Goal: Communication & Community: Participate in discussion

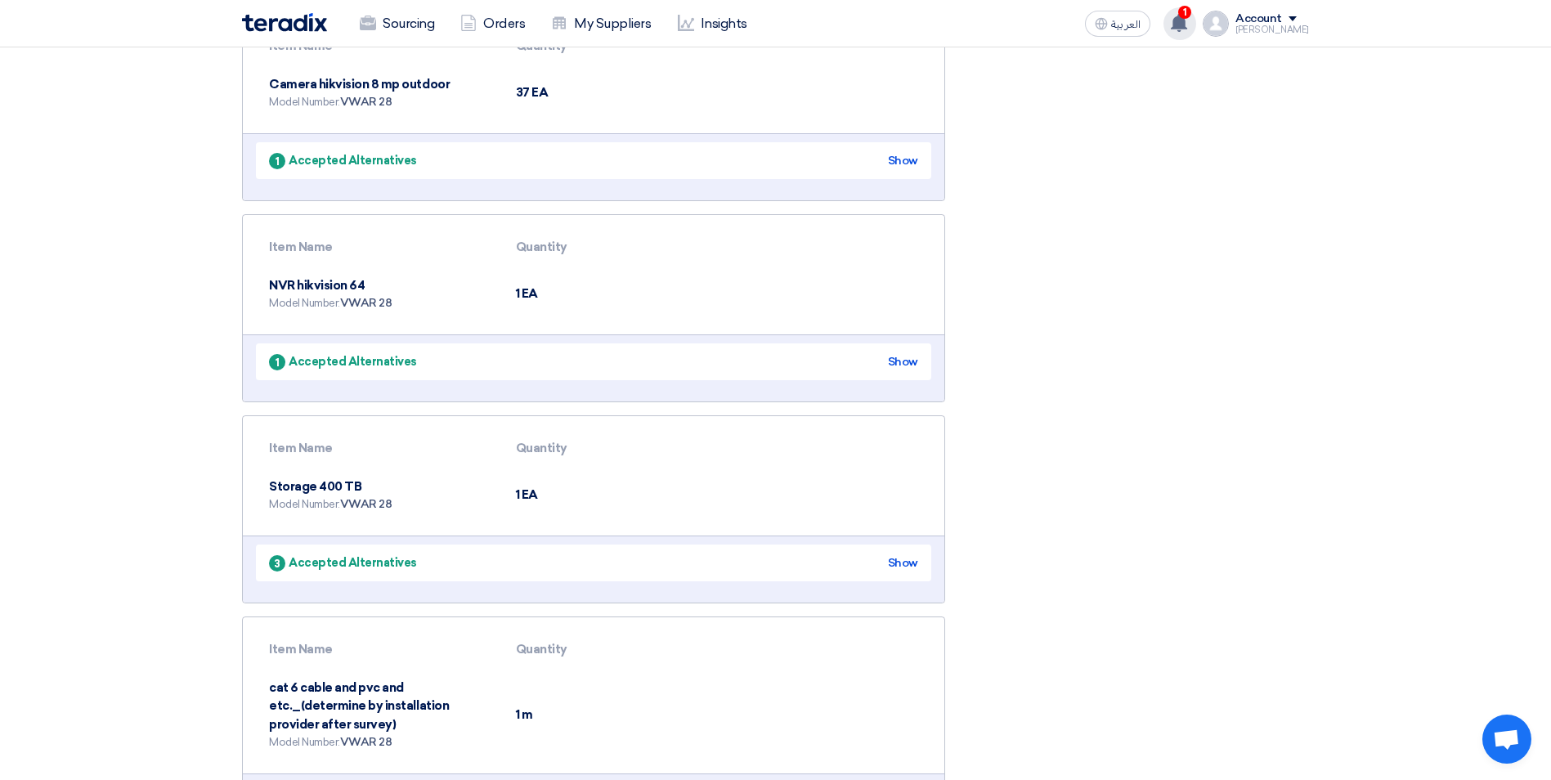
click at [1027, 19] on icon at bounding box center [1179, 23] width 18 height 18
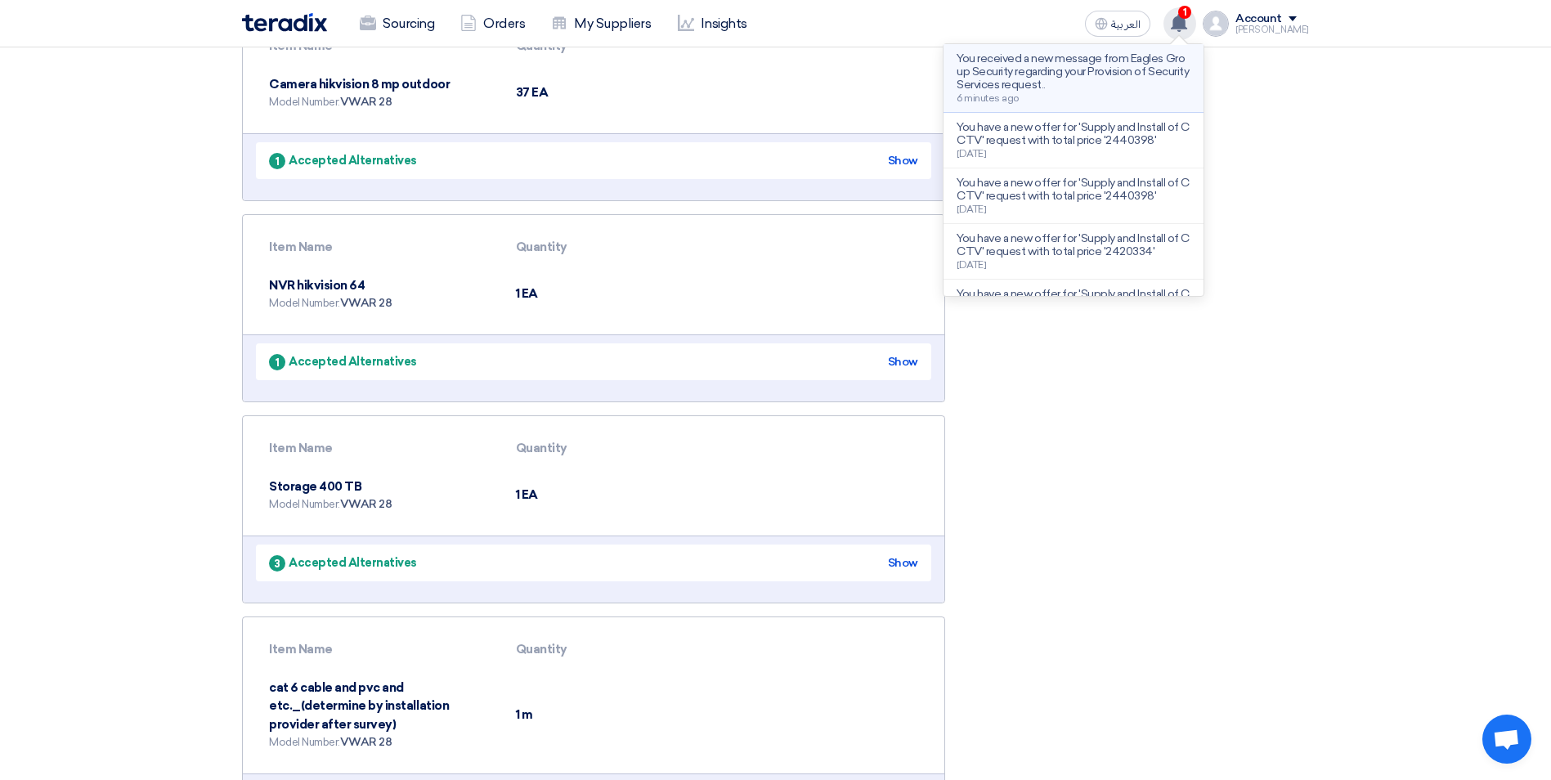
click at [1027, 79] on p "You received a new message from Eagles Group Security regarding your Provision …" at bounding box center [1074, 71] width 234 height 39
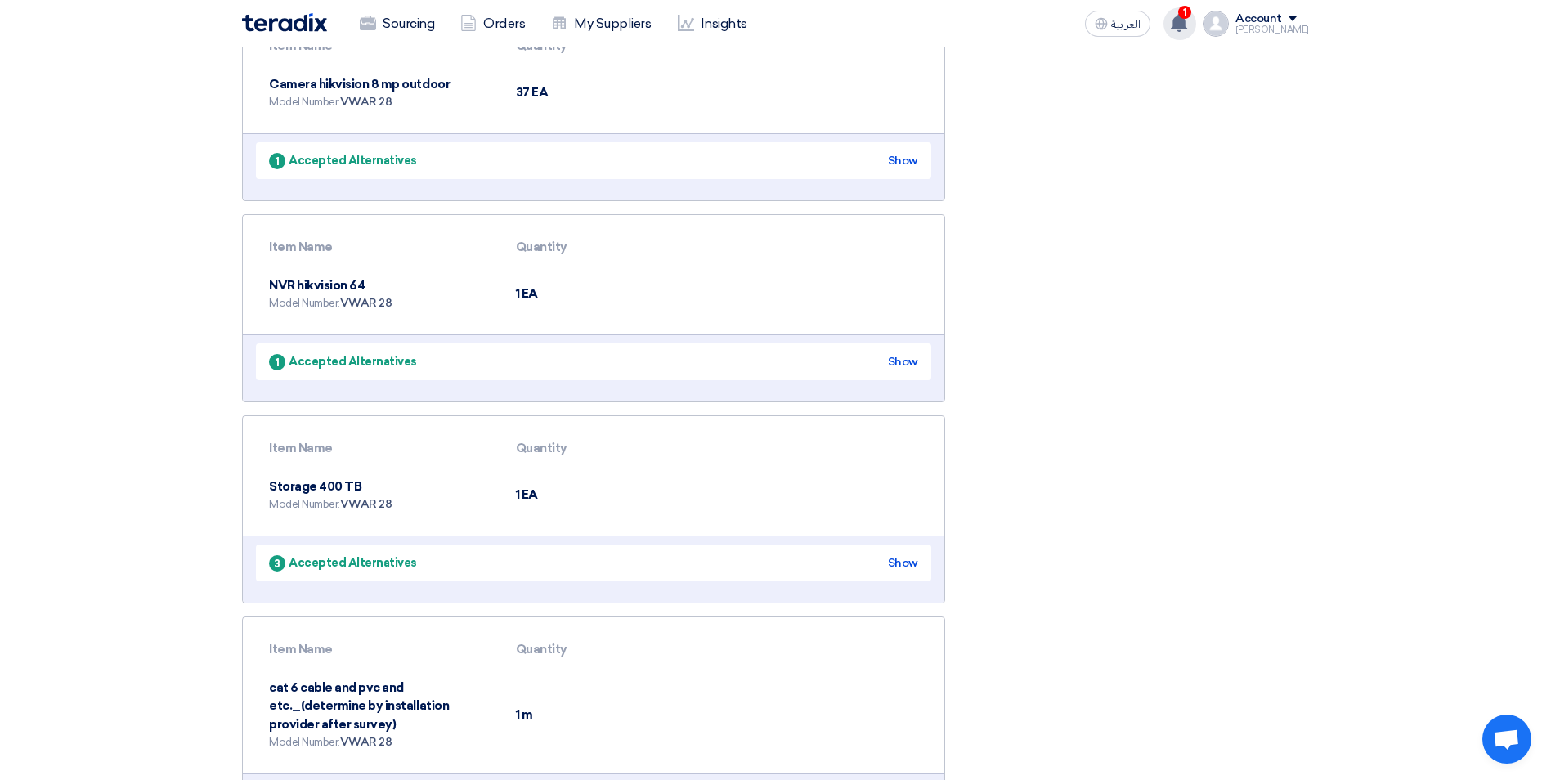
click at [1027, 25] on use at bounding box center [1179, 23] width 16 height 18
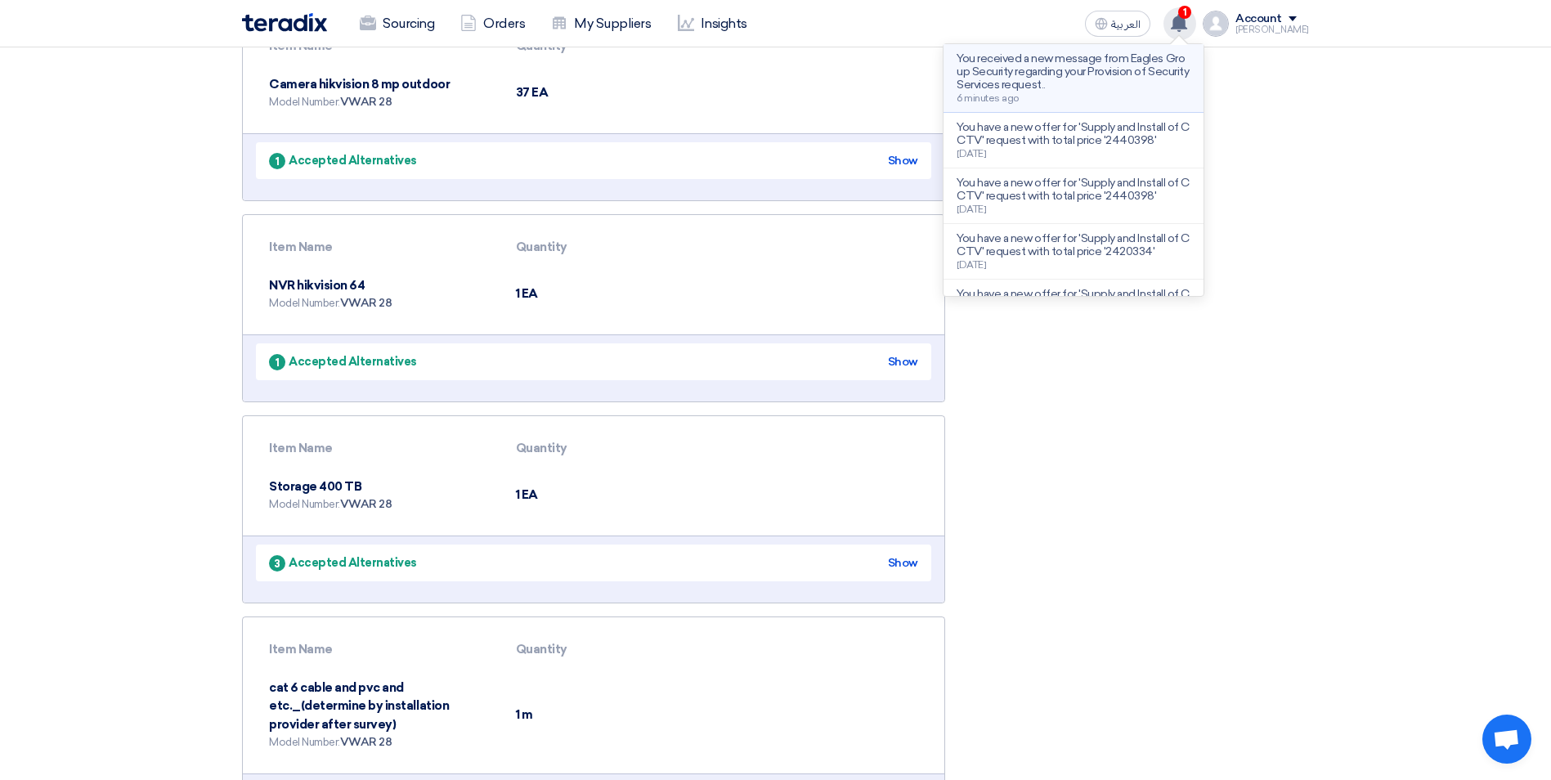
click at [1027, 70] on p "You received a new message from Eagles Group Security regarding your Provision …" at bounding box center [1074, 71] width 234 height 39
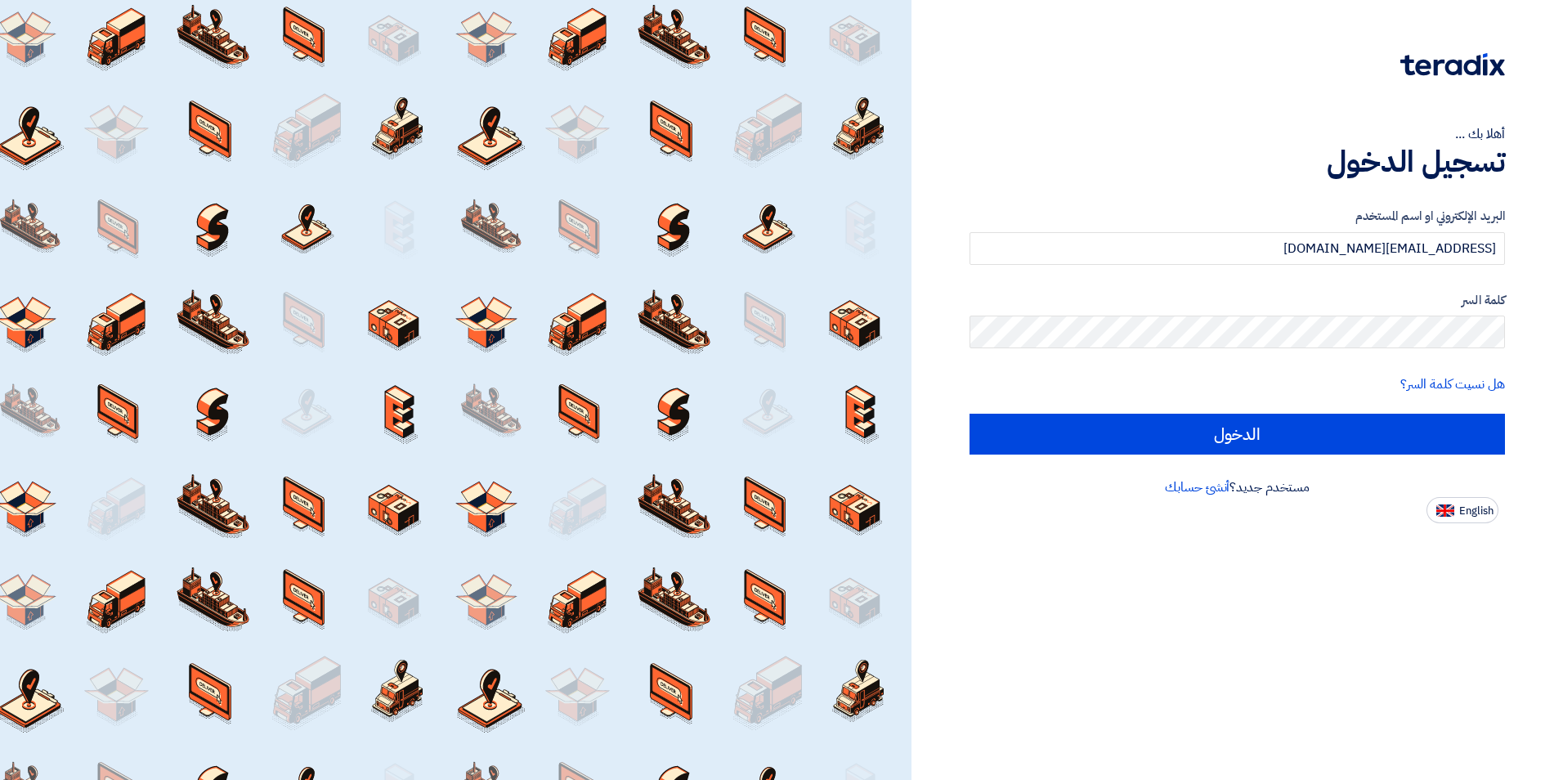
click at [1235, 450] on input "الدخول" at bounding box center [1237, 434] width 535 height 41
type input "Sign in"
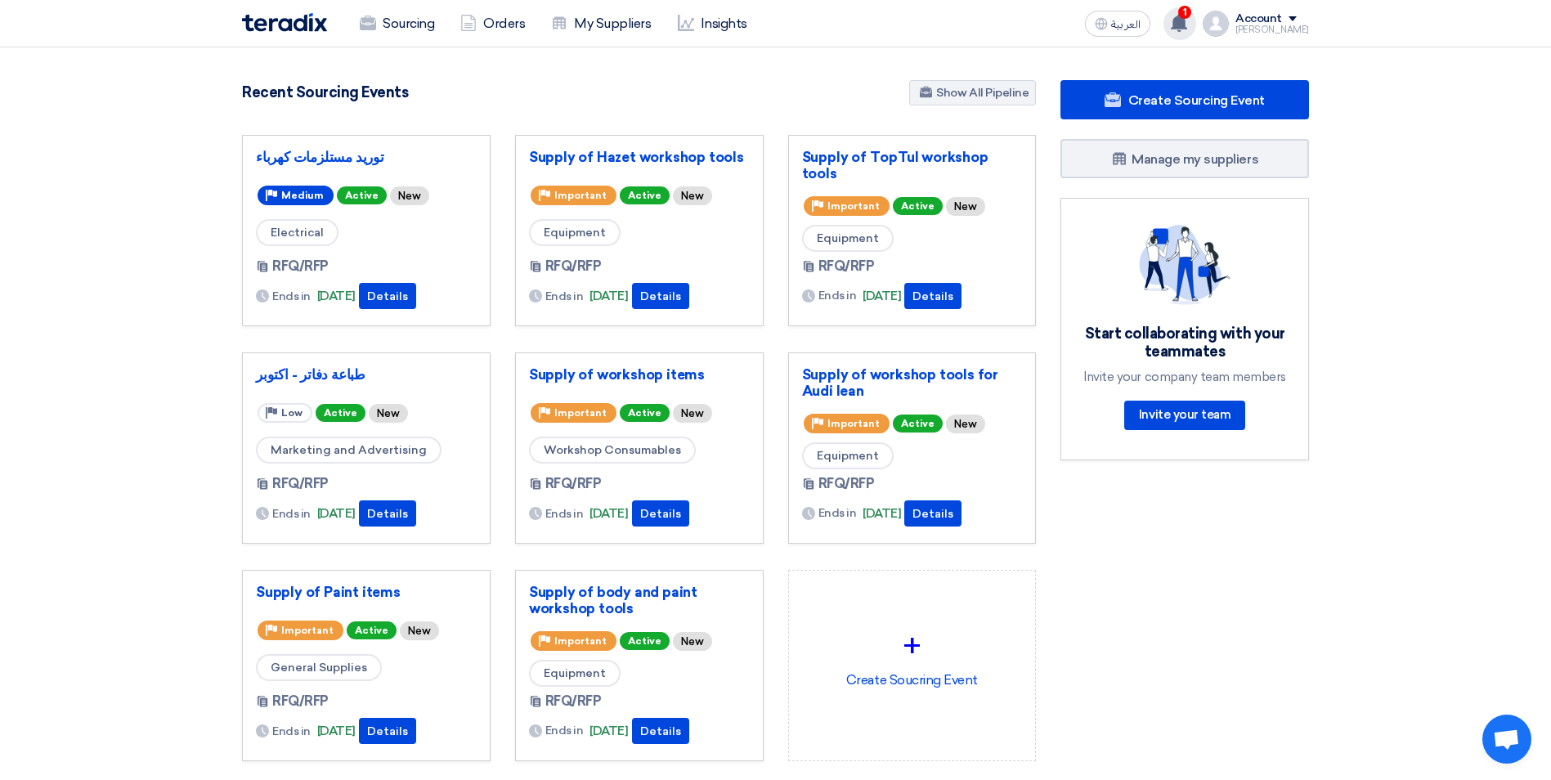
click at [1187, 20] on use at bounding box center [1179, 23] width 16 height 18
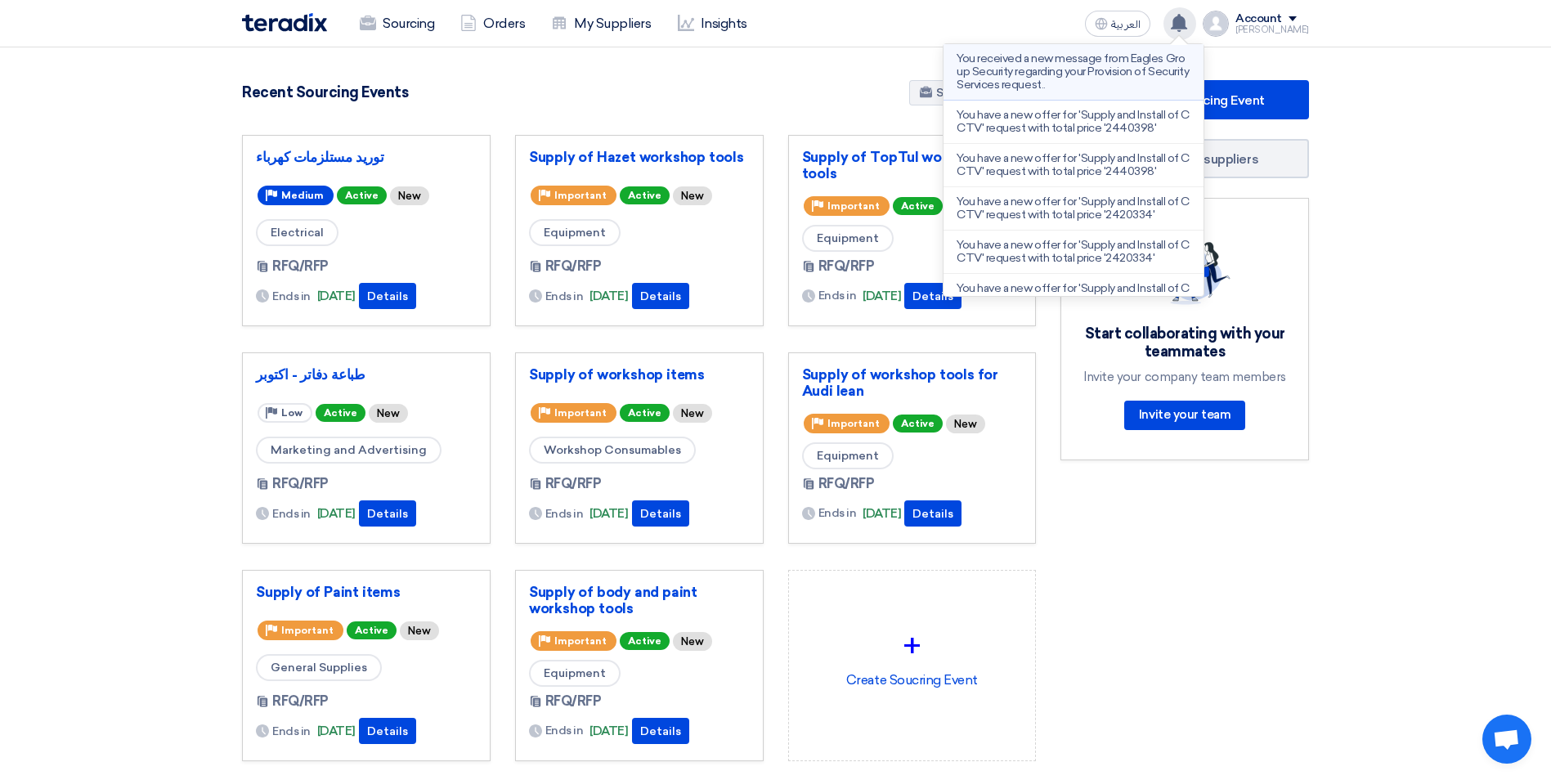
click at [1100, 65] on p "You received a new message from Eagles Group Security regarding your Provision …" at bounding box center [1074, 71] width 234 height 39
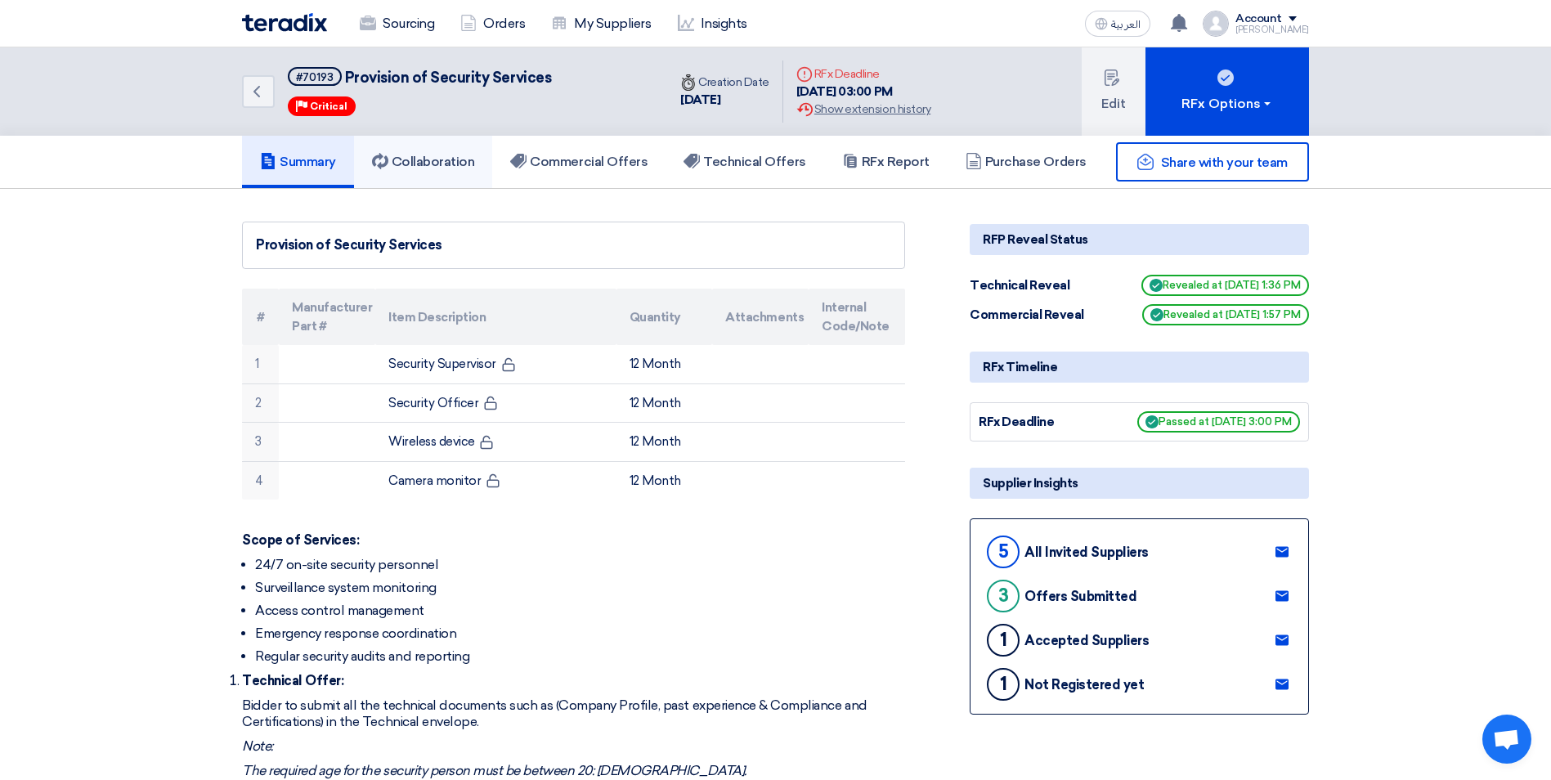
click at [446, 170] on h5 "Collaboration" at bounding box center [423, 162] width 103 height 16
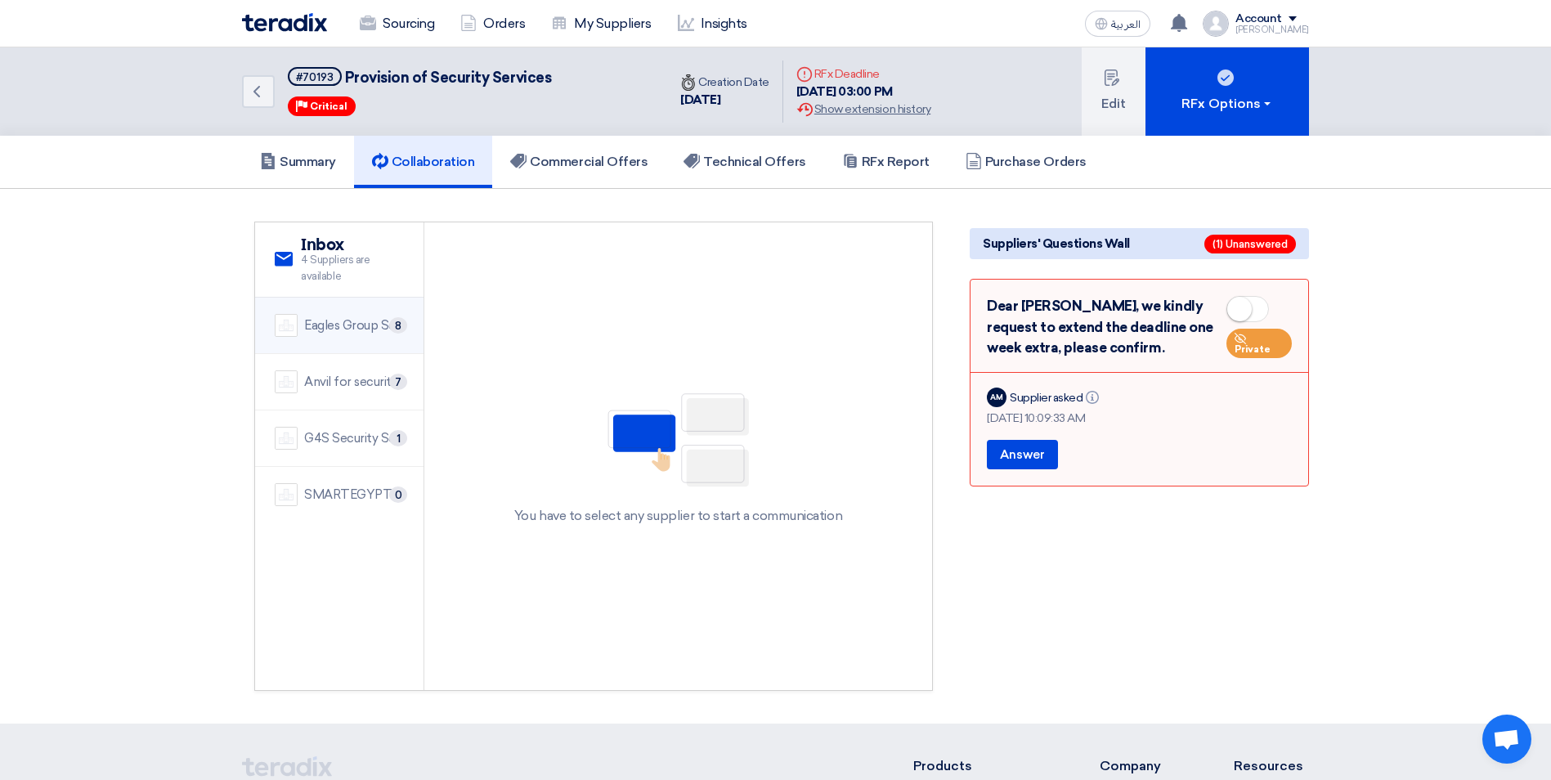
click at [348, 325] on div "Eagles Group Security" at bounding box center [354, 325] width 100 height 19
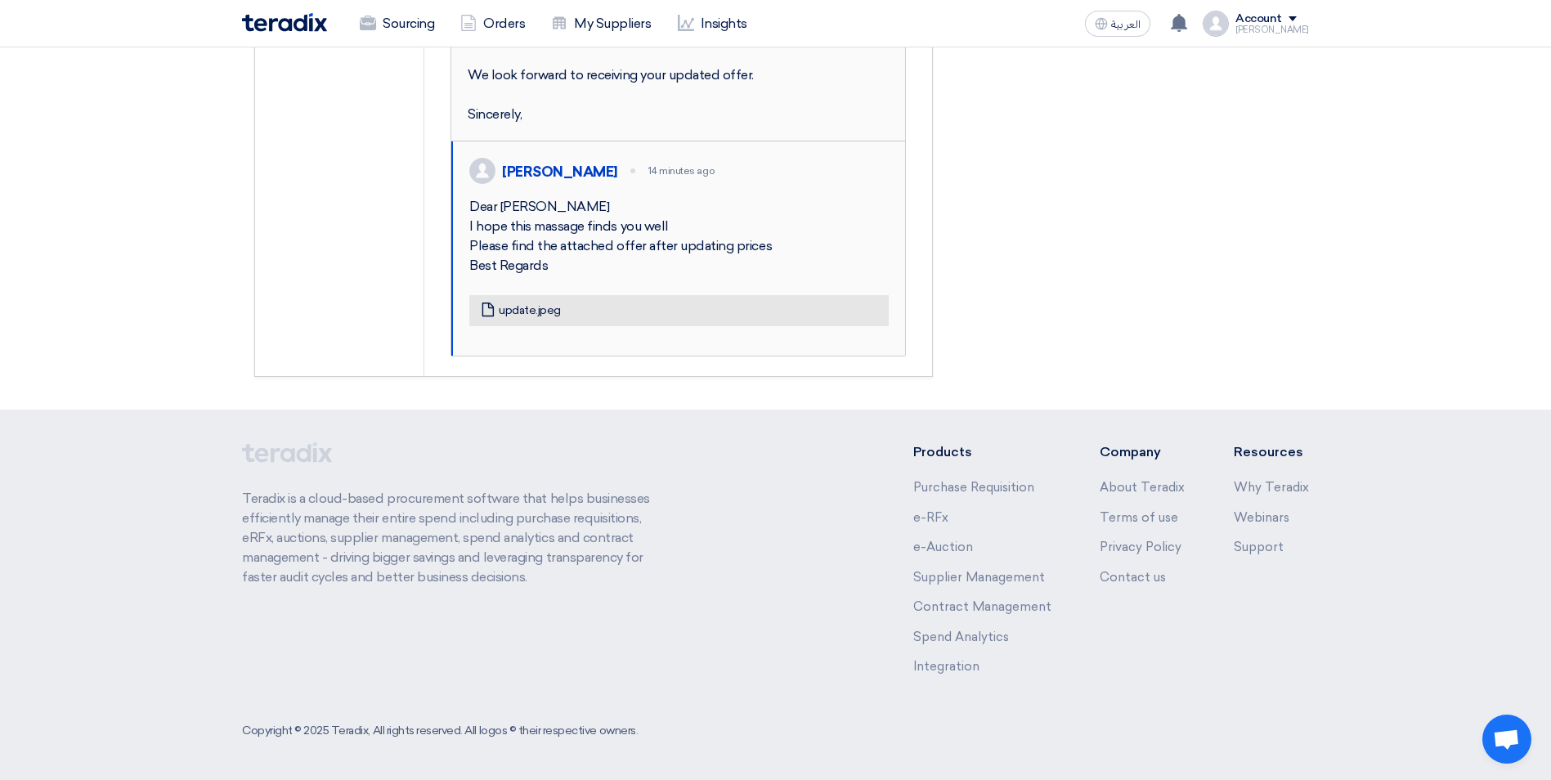
scroll to position [1799, 0]
click at [539, 318] on link "update.jpeg" at bounding box center [530, 310] width 62 height 15
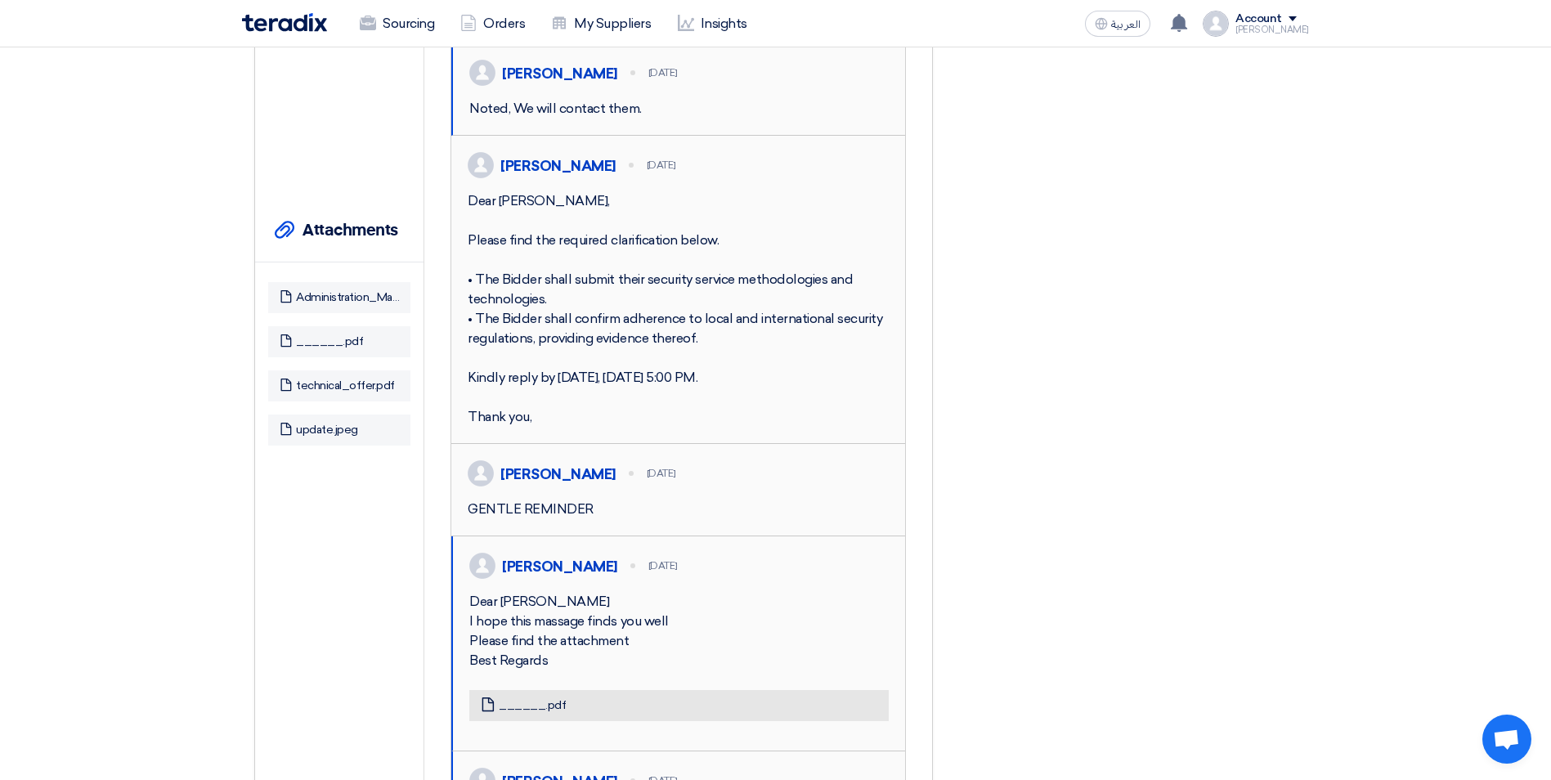
scroll to position [0, 0]
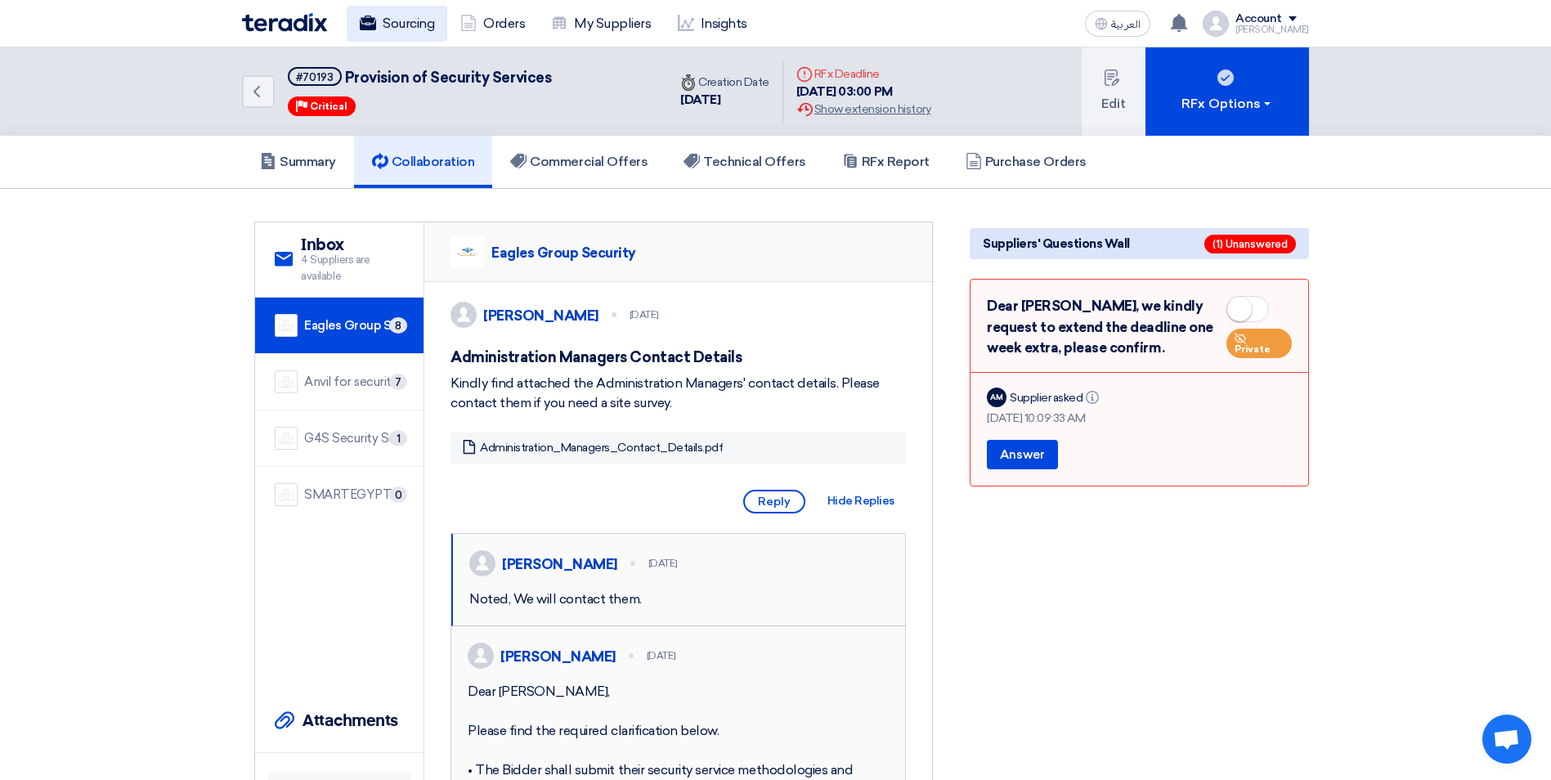
click at [418, 17] on link "Sourcing" at bounding box center [397, 24] width 101 height 36
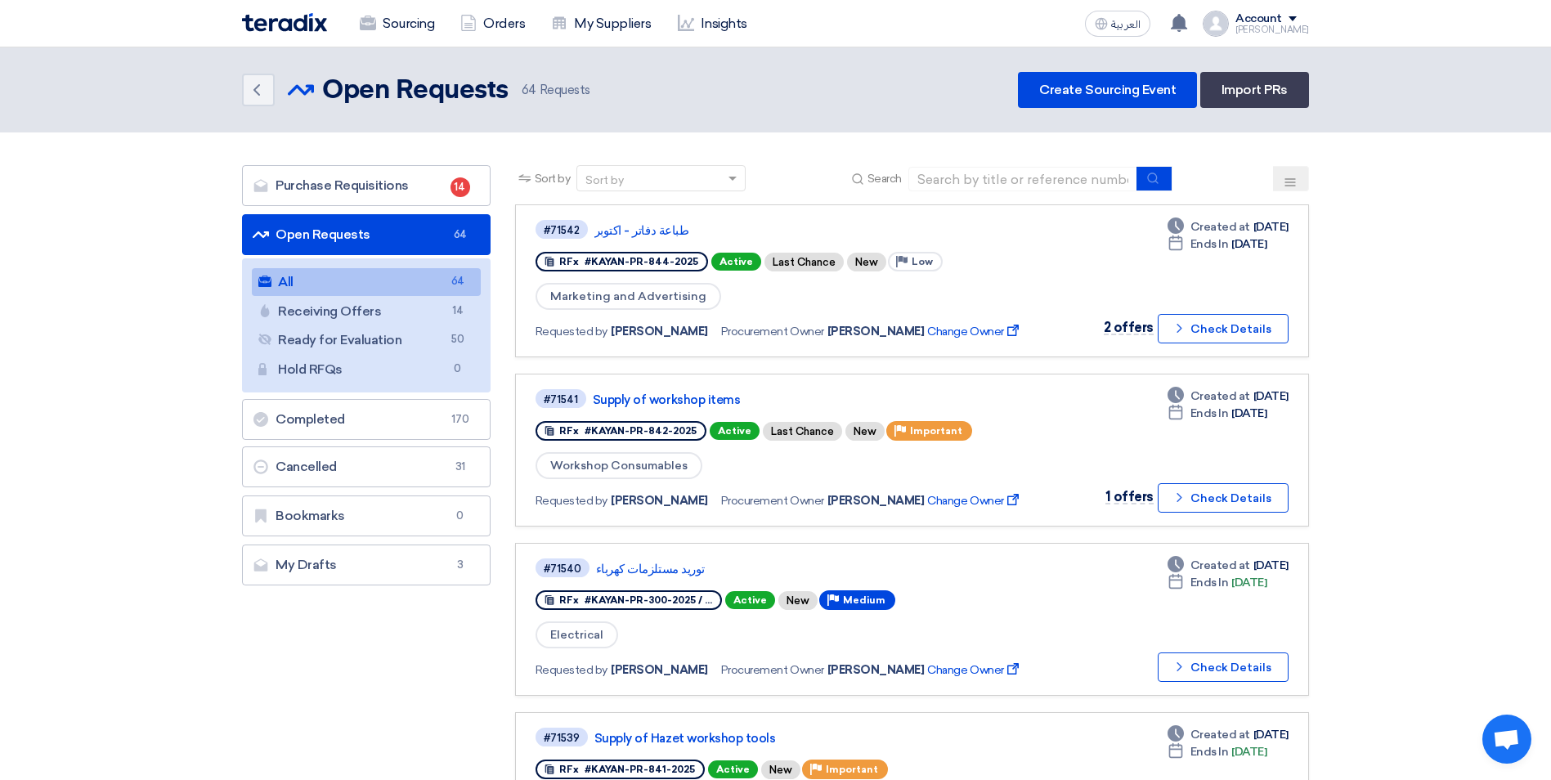
click at [1287, 179] on use at bounding box center [1290, 181] width 11 height 7
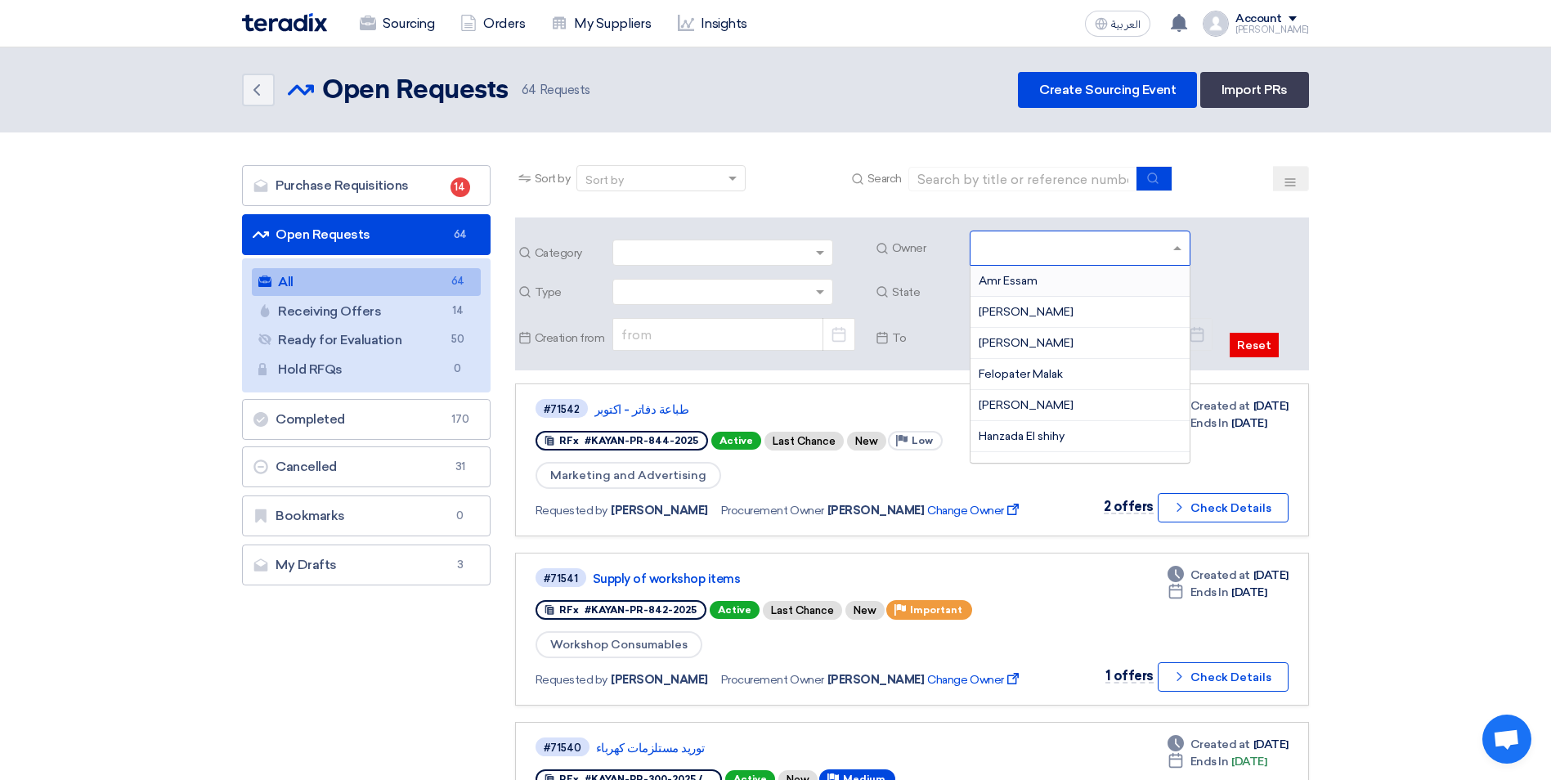
click at [1183, 250] on input "text" at bounding box center [1082, 249] width 207 height 27
click at [1044, 367] on div "Mohamed Saudi" at bounding box center [1079, 377] width 219 height 31
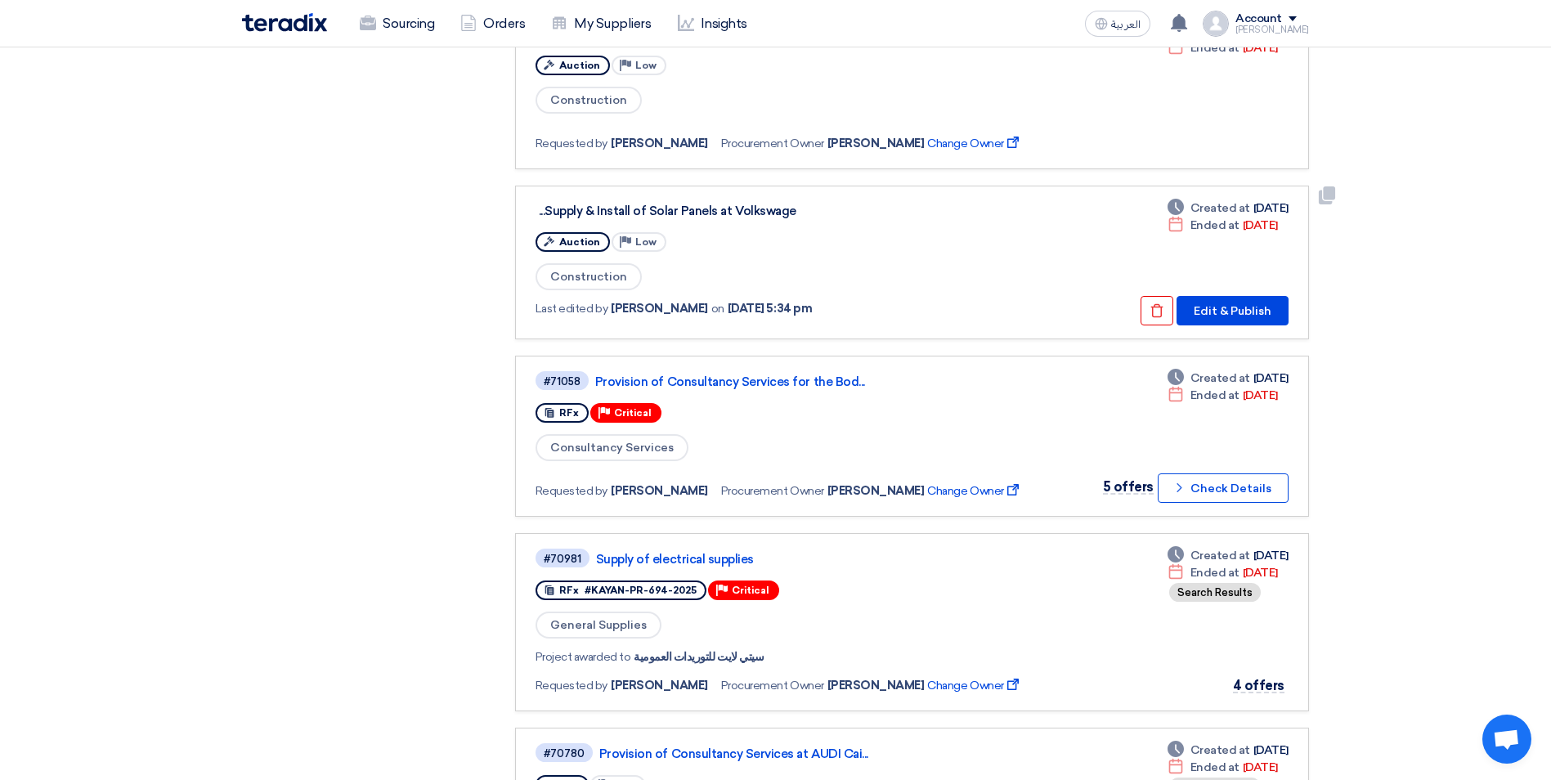
scroll to position [736, 0]
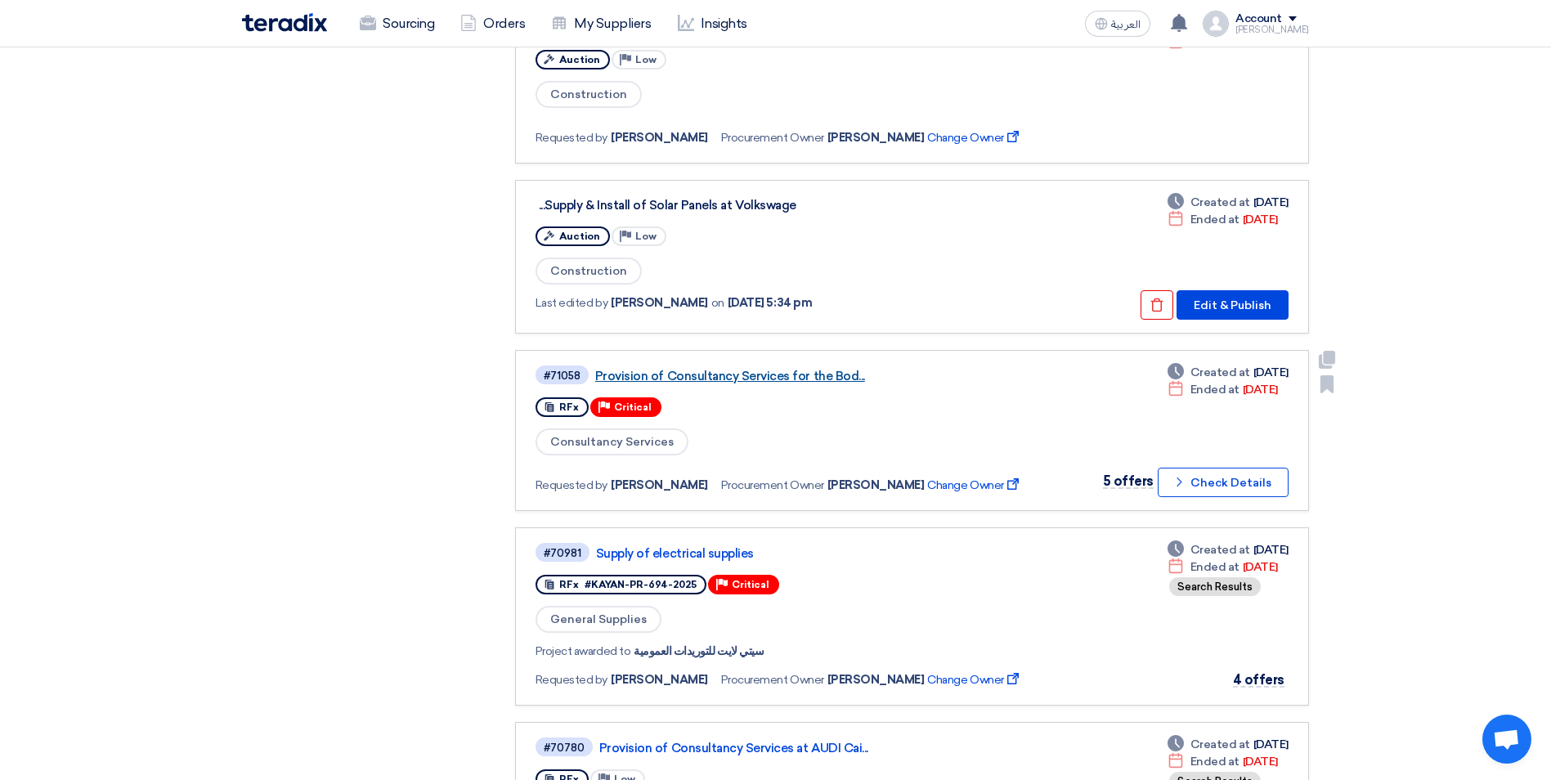
click at [790, 370] on link "Provision of Consultancy Services for the Bod..." at bounding box center [799, 376] width 409 height 15
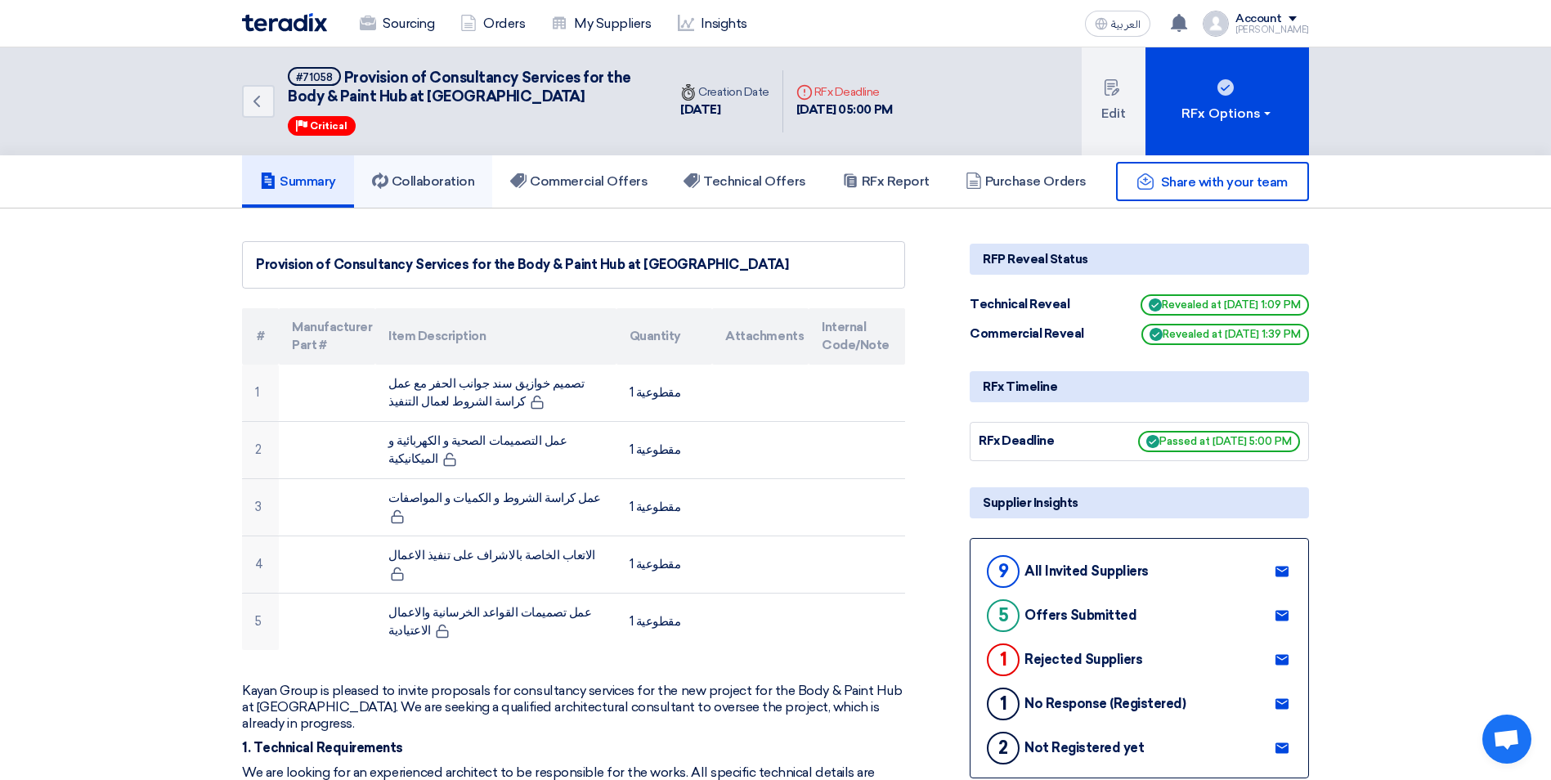
click at [459, 177] on h5 "Collaboration" at bounding box center [423, 181] width 103 height 16
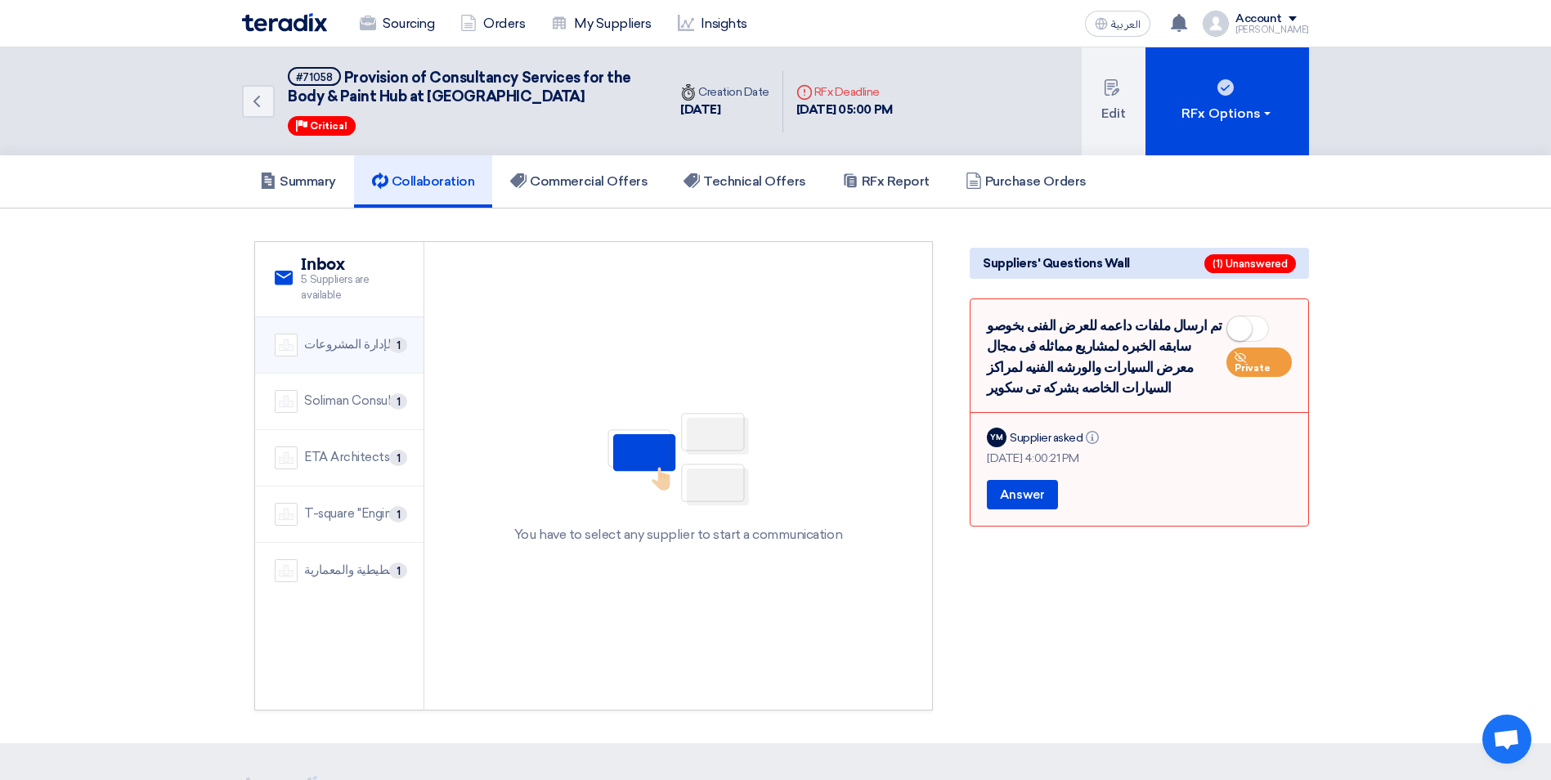
click at [370, 338] on div "الخبراء المصريون لإدارة المشروعات" at bounding box center [354, 344] width 100 height 19
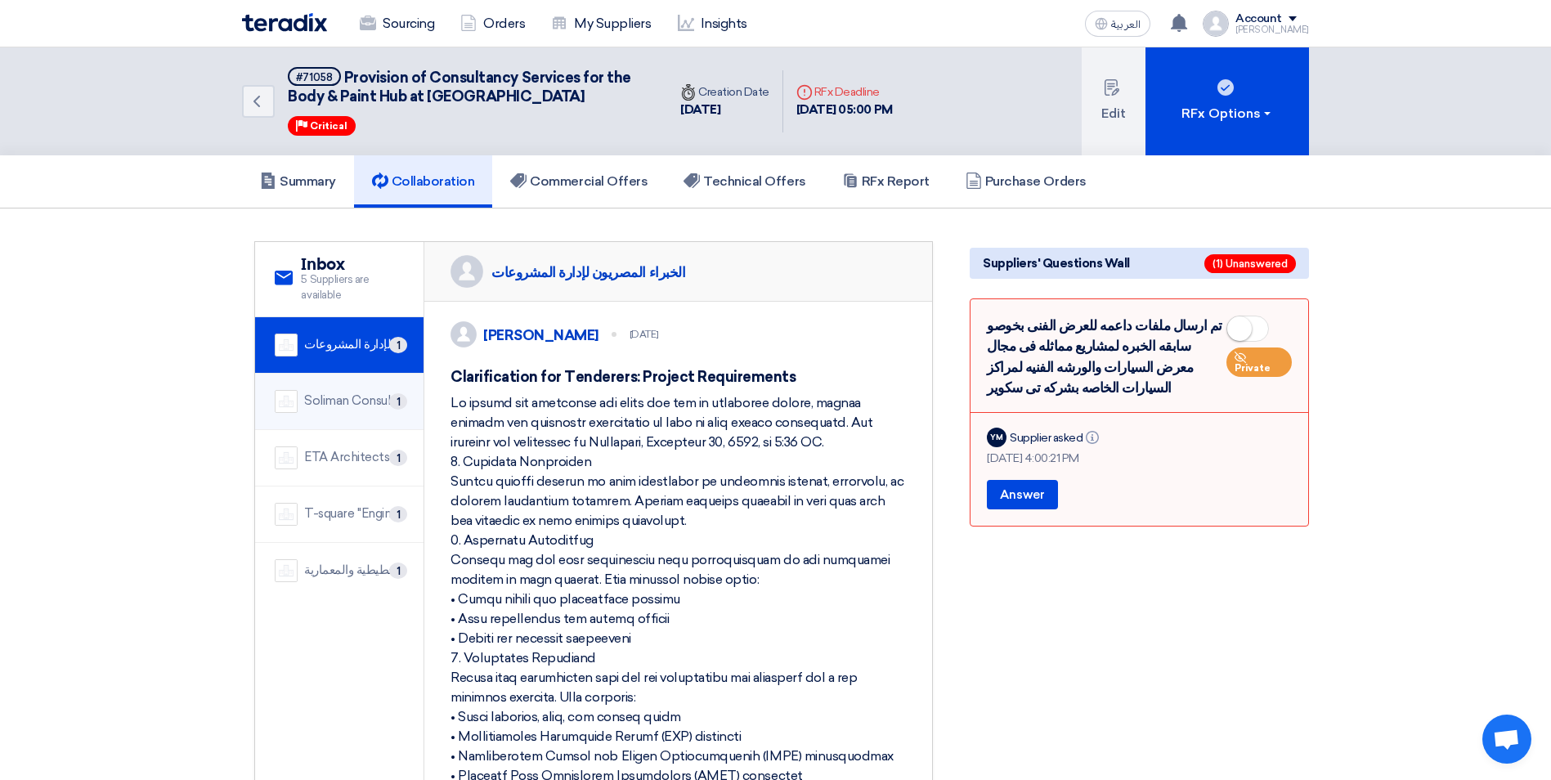
click at [334, 400] on div "Soliman Consult" at bounding box center [350, 401] width 92 height 19
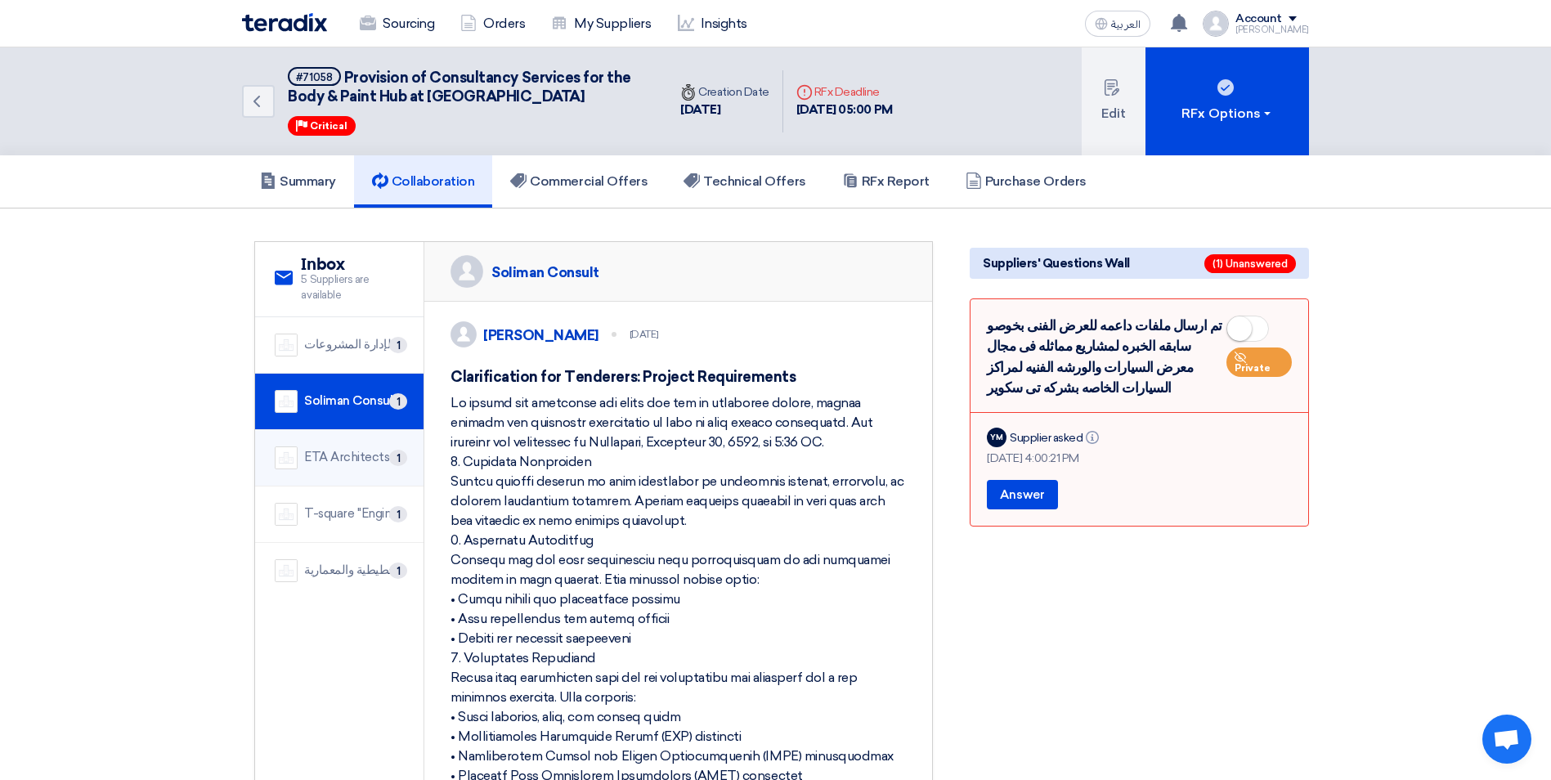
click at [372, 459] on div "ETA Architects" at bounding box center [346, 457] width 85 height 19
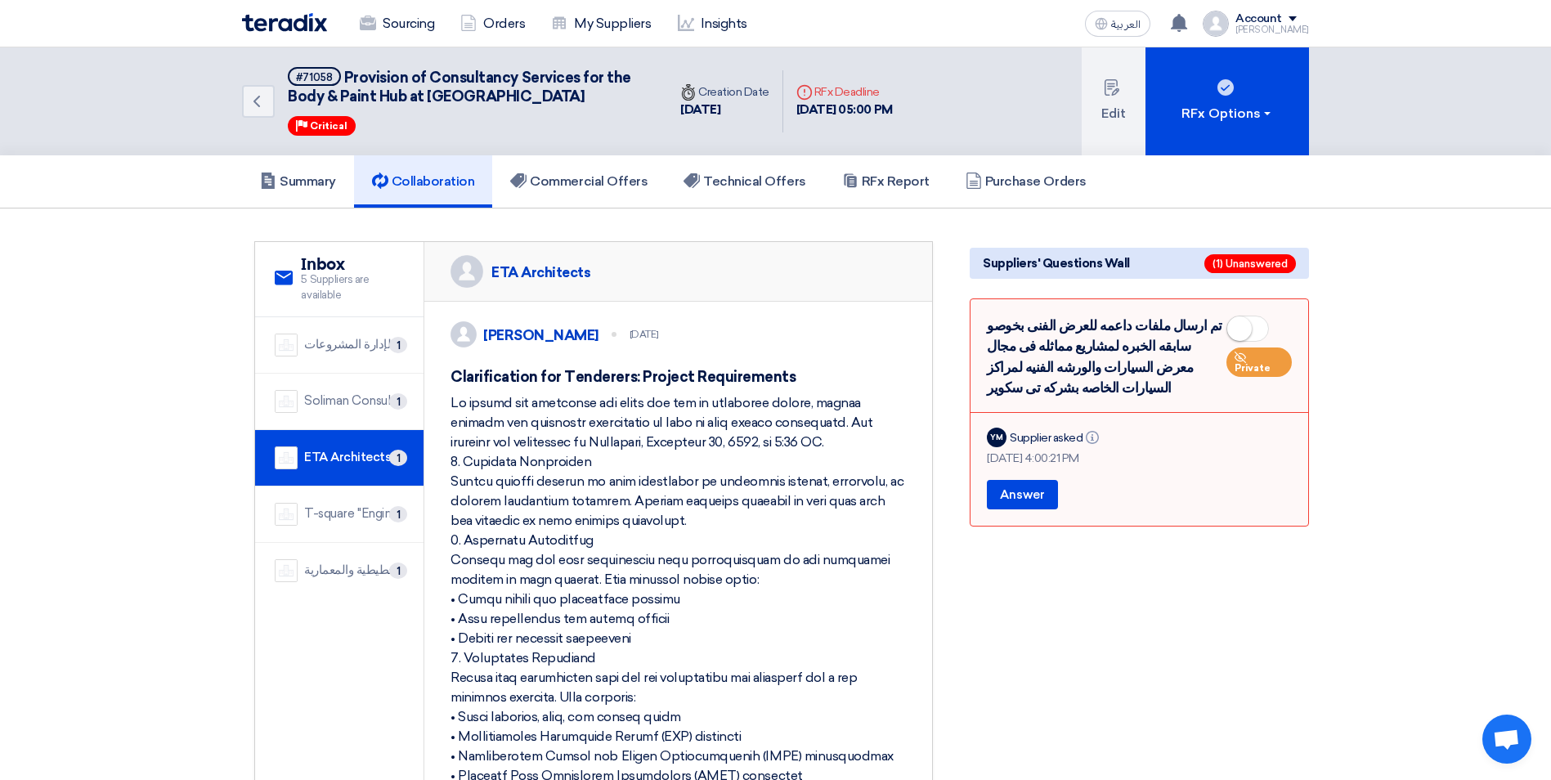
click at [370, 509] on div "T-square ''Engineering and Consultation Services''" at bounding box center [354, 513] width 100 height 19
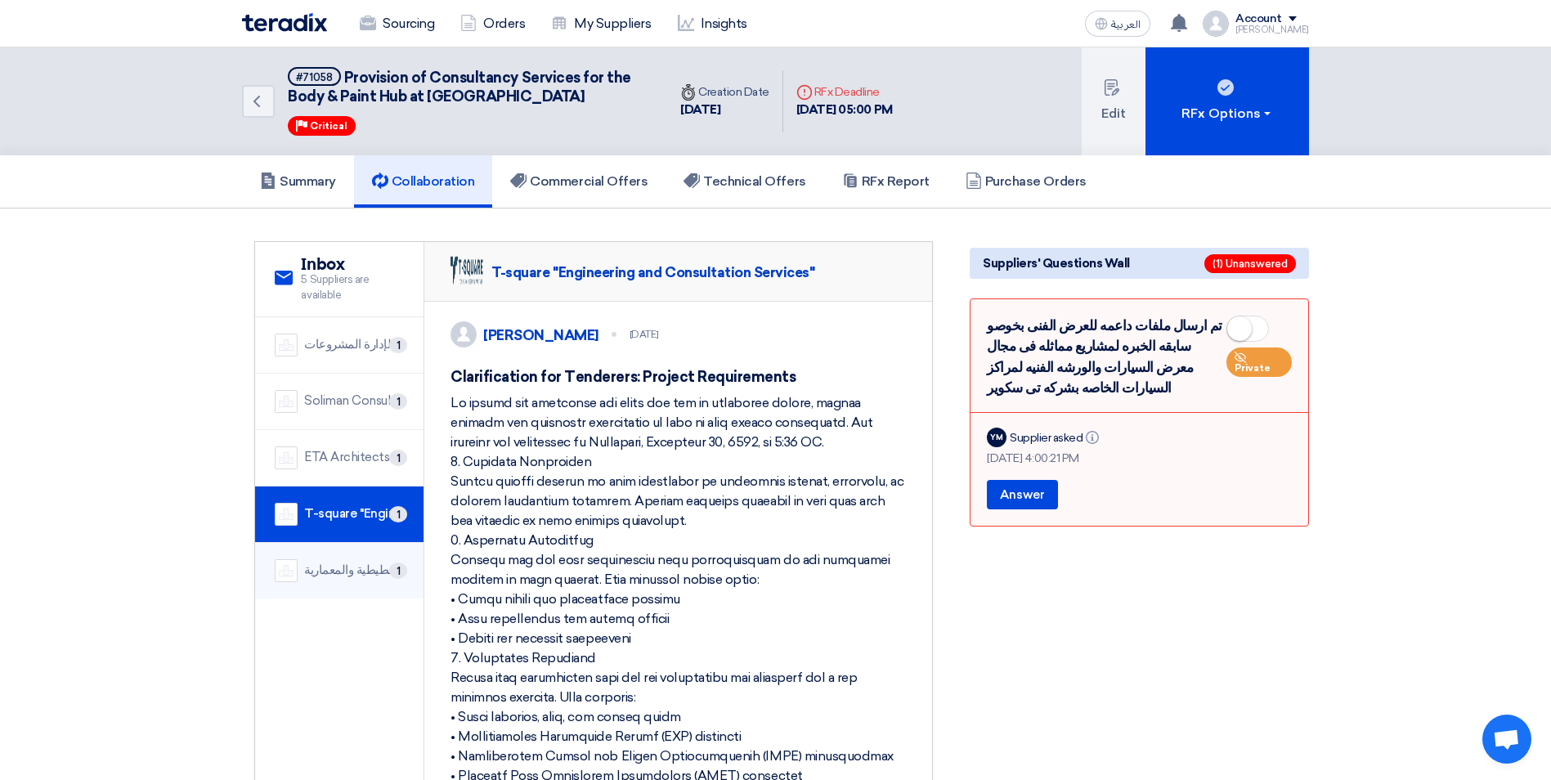
click at [371, 558] on li "شركة مركز الدراسات التخطيطية والمعمارية 1" at bounding box center [339, 571] width 168 height 56
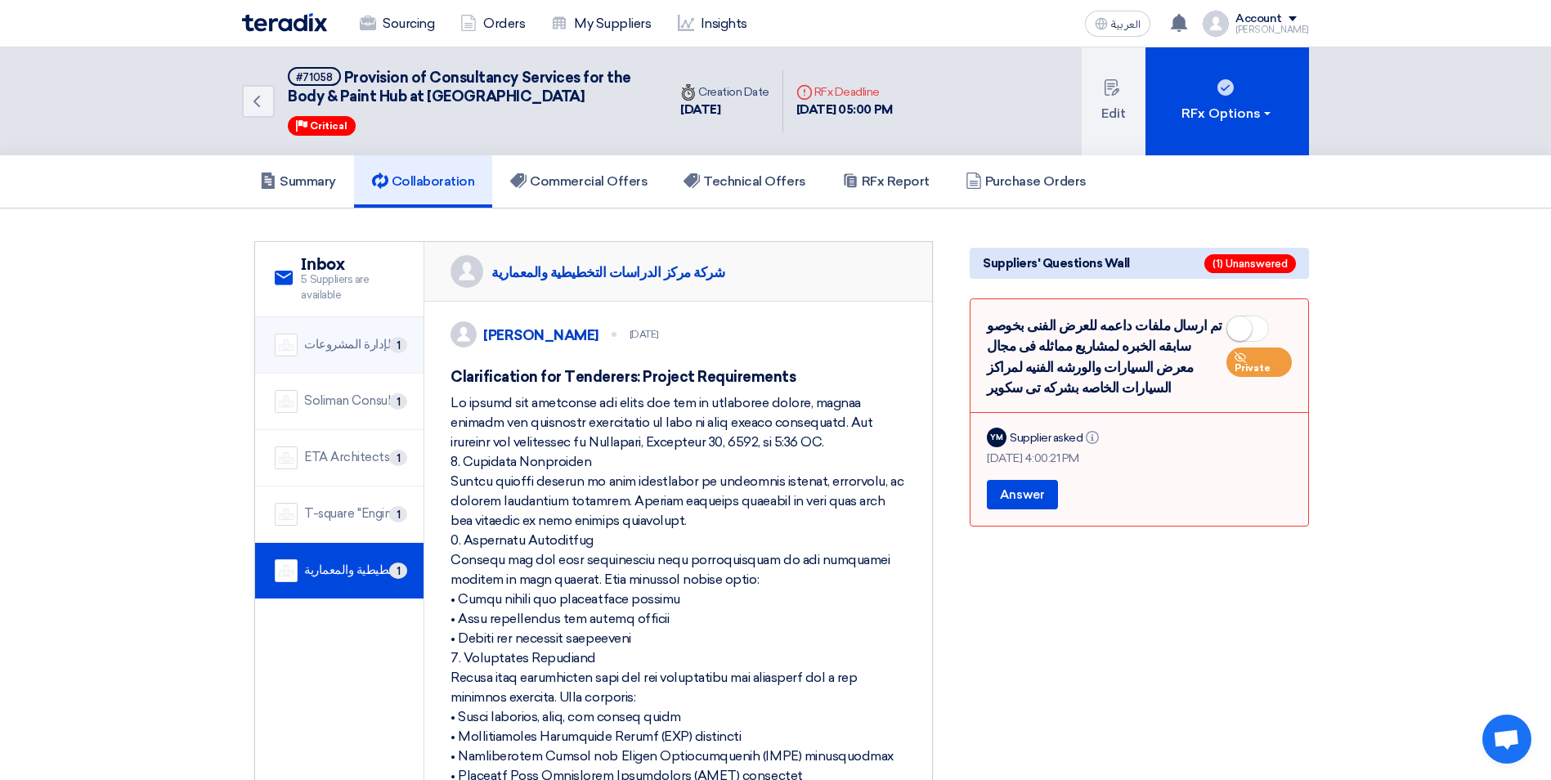
click at [347, 343] on div "الخبراء المصريون لإدارة المشروعات" at bounding box center [354, 344] width 100 height 19
